Goal: Communication & Community: Share content

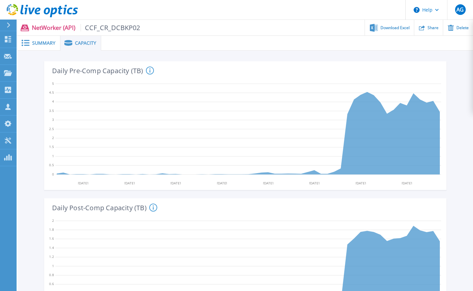
click at [46, 43] on span "Summary" at bounding box center [43, 43] width 23 height 5
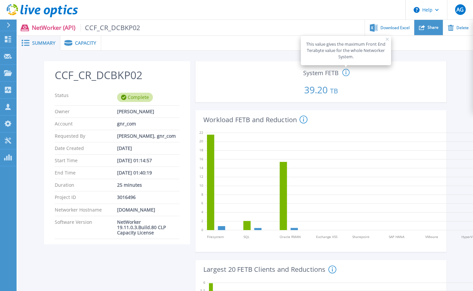
click at [425, 29] on div "Share" at bounding box center [428, 28] width 29 height 16
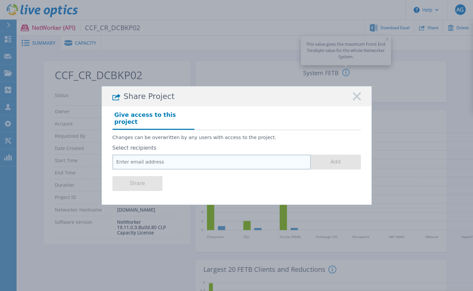
click at [164, 163] on input "email" at bounding box center [211, 162] width 198 height 15
click at [212, 157] on input "email" at bounding box center [211, 162] width 198 height 15
paste input "[PERSON_NAME] <[PERSON_NAME][EMAIL_ADDRESS][PERSON_NAME][DOMAIN_NAME]>"
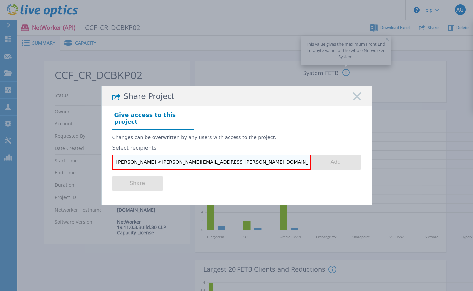
drag, startPoint x: 156, startPoint y: 159, endPoint x: 63, endPoint y: 151, distance: 93.4
click at [112, 155] on input "[PERSON_NAME] <[PERSON_NAME][EMAIL_ADDRESS][PERSON_NAME][DOMAIN_NAME]>" at bounding box center [211, 162] width 198 height 15
click at [184, 163] on input "[PERSON_NAME][EMAIL_ADDRESS][PERSON_NAME][DOMAIN_NAME]>" at bounding box center [211, 162] width 198 height 15
type input "[PERSON_NAME][EMAIL_ADDRESS][PERSON_NAME][DOMAIN_NAME]"
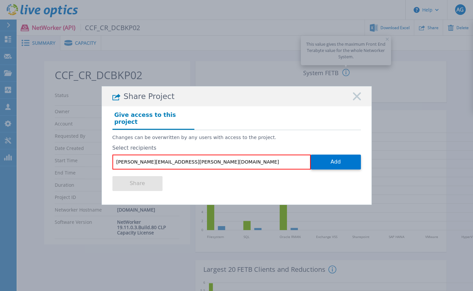
click at [219, 183] on div "Share" at bounding box center [236, 183] width 248 height 27
click at [338, 165] on button "Add" at bounding box center [336, 162] width 50 height 15
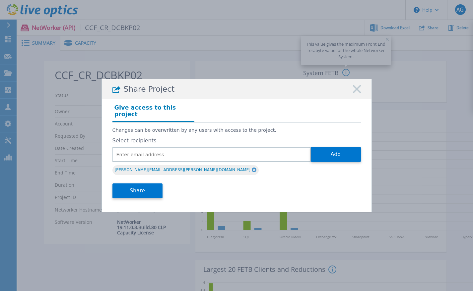
click at [355, 91] on rect at bounding box center [356, 89] width 9 height 9
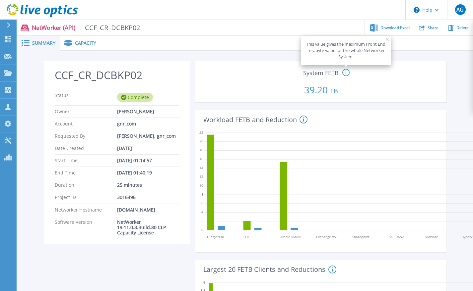
click at [48, 45] on span "Summary" at bounding box center [43, 43] width 23 height 5
click at [91, 47] on div "Capacity" at bounding box center [80, 43] width 41 height 15
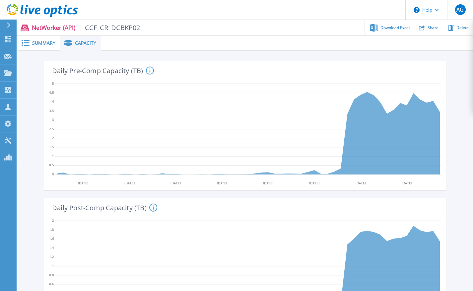
click at [44, 44] on span "Summary" at bounding box center [43, 43] width 23 height 5
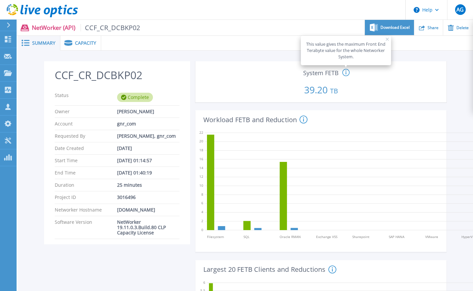
click at [402, 29] on span "Download Excel" at bounding box center [394, 28] width 29 height 4
click at [80, 45] on span "Capacity" at bounding box center [85, 43] width 21 height 5
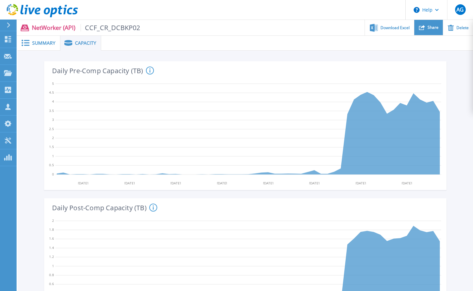
click at [421, 29] on icon at bounding box center [422, 27] width 6 height 5
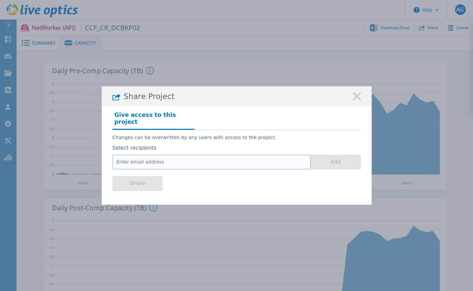
click at [216, 156] on input "email" at bounding box center [211, 162] width 198 height 15
paste input "https://my.syncplicity.com/share/zptgw01kolmwga6/CCF_CR_DCBKP02"
type input "https://my.syncplicity.com/share/zptgw01kolmwga6/CCF_CR_DCBKP02"
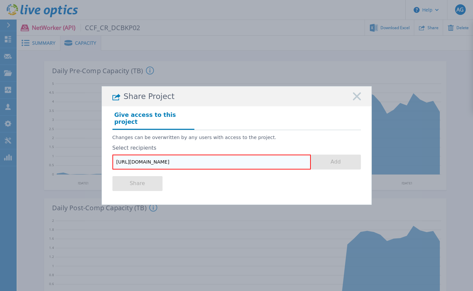
drag, startPoint x: 268, startPoint y: 158, endPoint x: 71, endPoint y: 158, distance: 197.2
click at [112, 158] on input "https://my.syncplicity.com/share/zptgw01kolmwga6/CCF_CR_DCBKP02" at bounding box center [211, 162] width 198 height 15
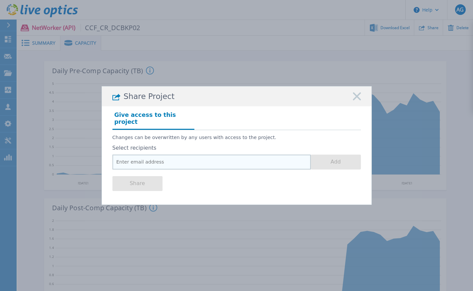
click at [204, 155] on input "email" at bounding box center [211, 162] width 198 height 15
paste input "Dominguez, Julio <Julio.Dominguez@dell.com>"
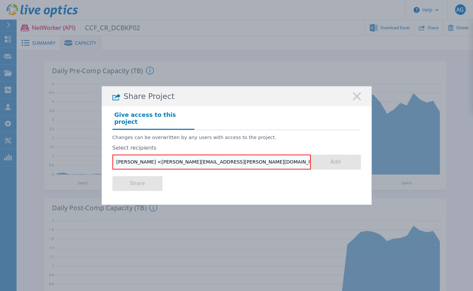
drag, startPoint x: 155, startPoint y: 158, endPoint x: 56, endPoint y: 153, distance: 99.5
click at [112, 155] on input "Dominguez, Julio <Julio.Dominguez@dell.com>" at bounding box center [211, 162] width 198 height 15
type input "Julio.Dominguez@dell.com"
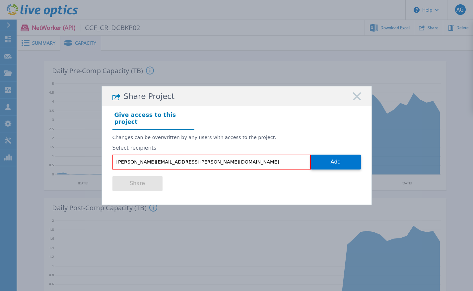
click at [312, 120] on div "Give access to this project" at bounding box center [236, 120] width 248 height 20
click at [303, 185] on div "Share" at bounding box center [236, 183] width 248 height 27
click at [344, 158] on button "Add" at bounding box center [336, 162] width 50 height 15
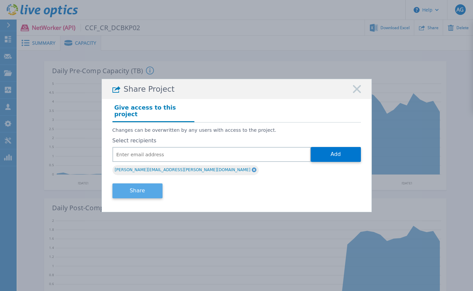
click at [125, 189] on button "Share" at bounding box center [137, 191] width 50 height 15
click at [141, 189] on button "Share" at bounding box center [137, 191] width 50 height 15
click at [145, 184] on button "Share" at bounding box center [137, 191] width 50 height 15
click at [251, 177] on div "Share" at bounding box center [236, 190] width 248 height 27
click at [140, 184] on button "Share" at bounding box center [137, 191] width 50 height 15
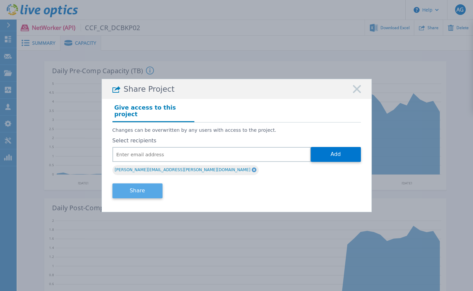
click at [140, 184] on button "Share" at bounding box center [137, 191] width 50 height 15
click at [352, 91] on div "Share Project" at bounding box center [236, 89] width 269 height 20
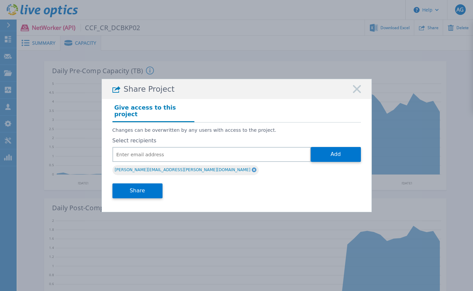
click at [354, 91] on icon at bounding box center [357, 89] width 8 height 8
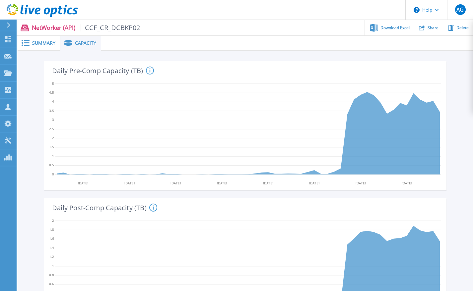
click at [9, 25] on icon at bounding box center [9, 25] width 4 height 5
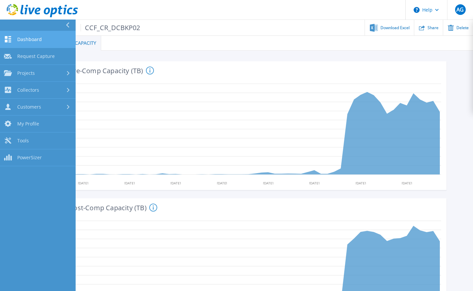
click at [11, 35] on link "Dashboard Dashboard" at bounding box center [38, 39] width 76 height 17
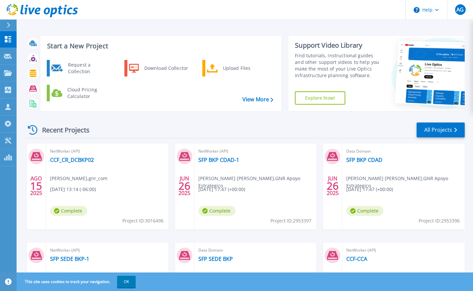
click at [35, 156] on icon at bounding box center [36, 156] width 11 height 9
click at [59, 157] on link "CCF_CR_DCBKP02" at bounding box center [72, 160] width 44 height 7
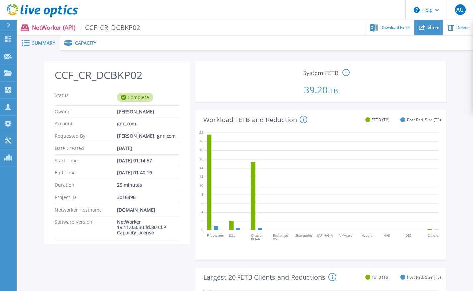
click at [425, 25] on div "Share" at bounding box center [428, 28] width 29 height 16
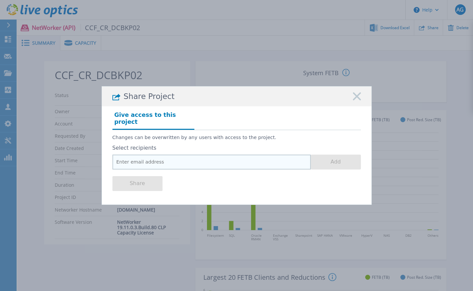
click at [174, 155] on input "email" at bounding box center [211, 162] width 198 height 15
click at [163, 157] on input "email" at bounding box center [211, 162] width 198 height 15
paste input "[PERSON_NAME] <[PERSON_NAME][EMAIL_ADDRESS][PERSON_NAME][DOMAIN_NAME]>"
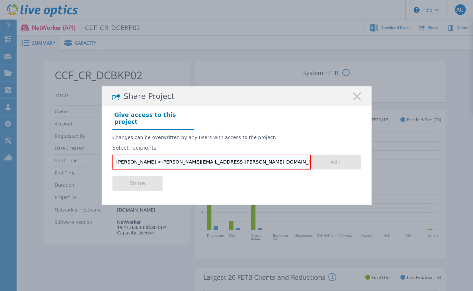
drag, startPoint x: 157, startPoint y: 159, endPoint x: 54, endPoint y: 151, distance: 103.4
click at [112, 155] on input "[PERSON_NAME] <[PERSON_NAME][EMAIL_ADDRESS][PERSON_NAME][DOMAIN_NAME]>" at bounding box center [211, 162] width 198 height 15
type input "[PERSON_NAME][EMAIL_ADDRESS][PERSON_NAME][DOMAIN_NAME]"
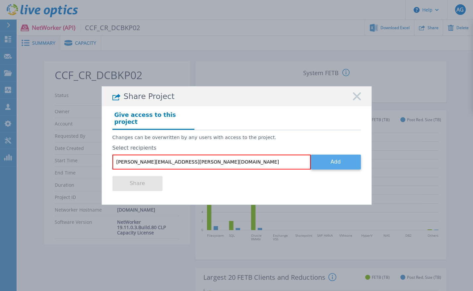
click at [325, 155] on button "Add" at bounding box center [336, 162] width 50 height 15
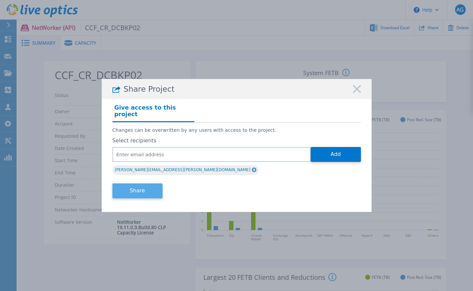
click at [144, 190] on button "Share" at bounding box center [137, 191] width 50 height 15
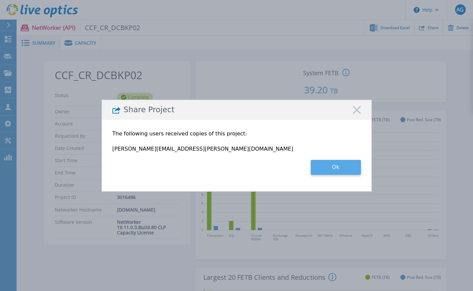
click at [333, 169] on button "Ok" at bounding box center [336, 167] width 50 height 15
